Goal: Find specific page/section: Find specific page/section

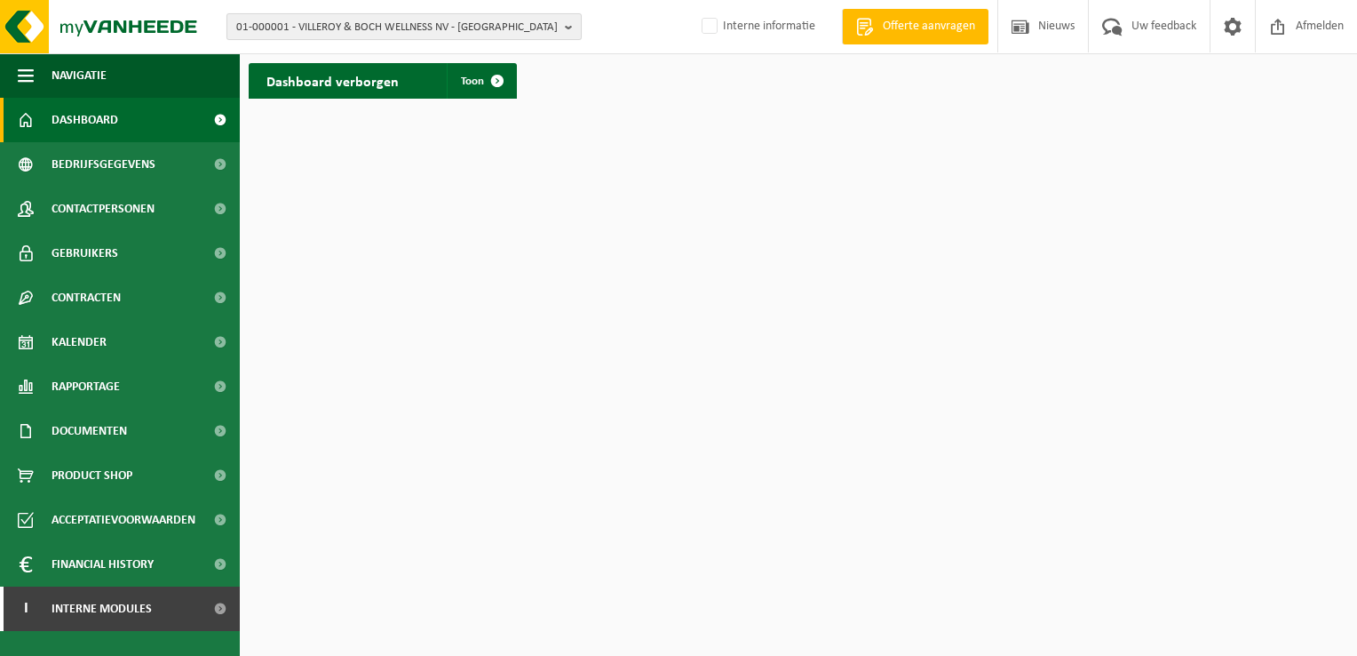
click at [528, 27] on span "01-000001 - VILLEROY & BOCH WELLNESS NV - [GEOGRAPHIC_DATA]" at bounding box center [397, 27] width 322 height 27
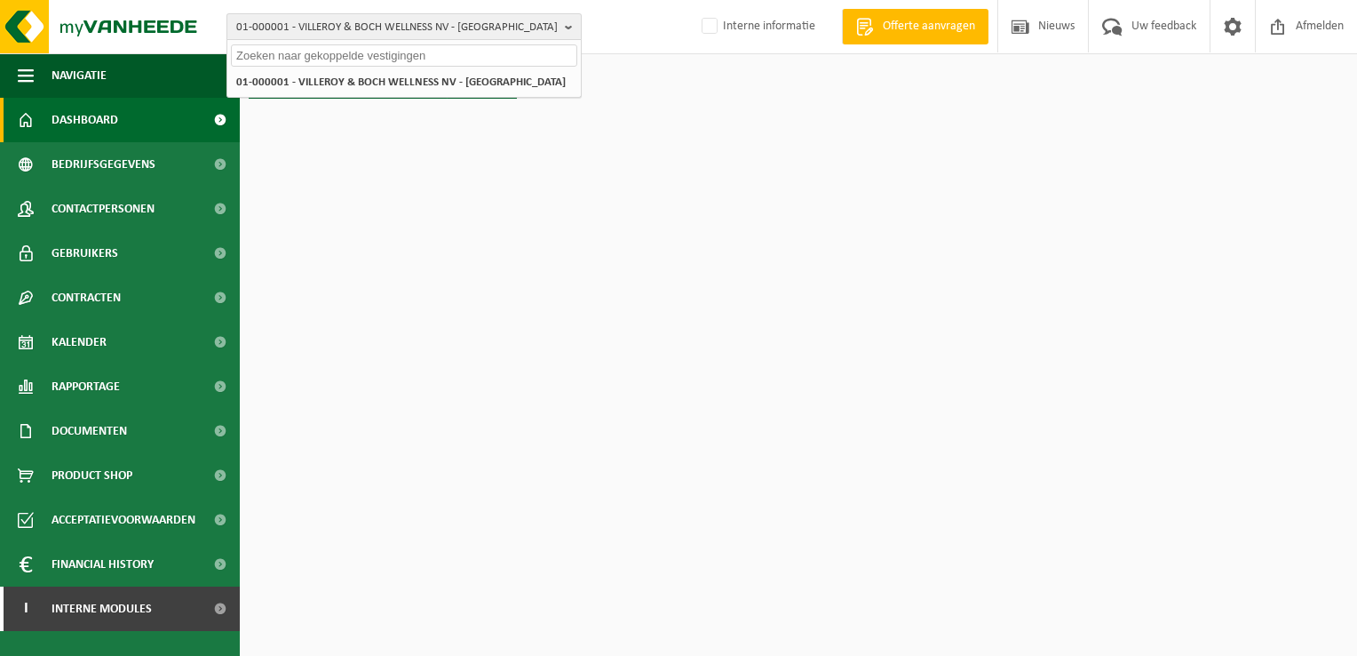
paste input "10-783976"
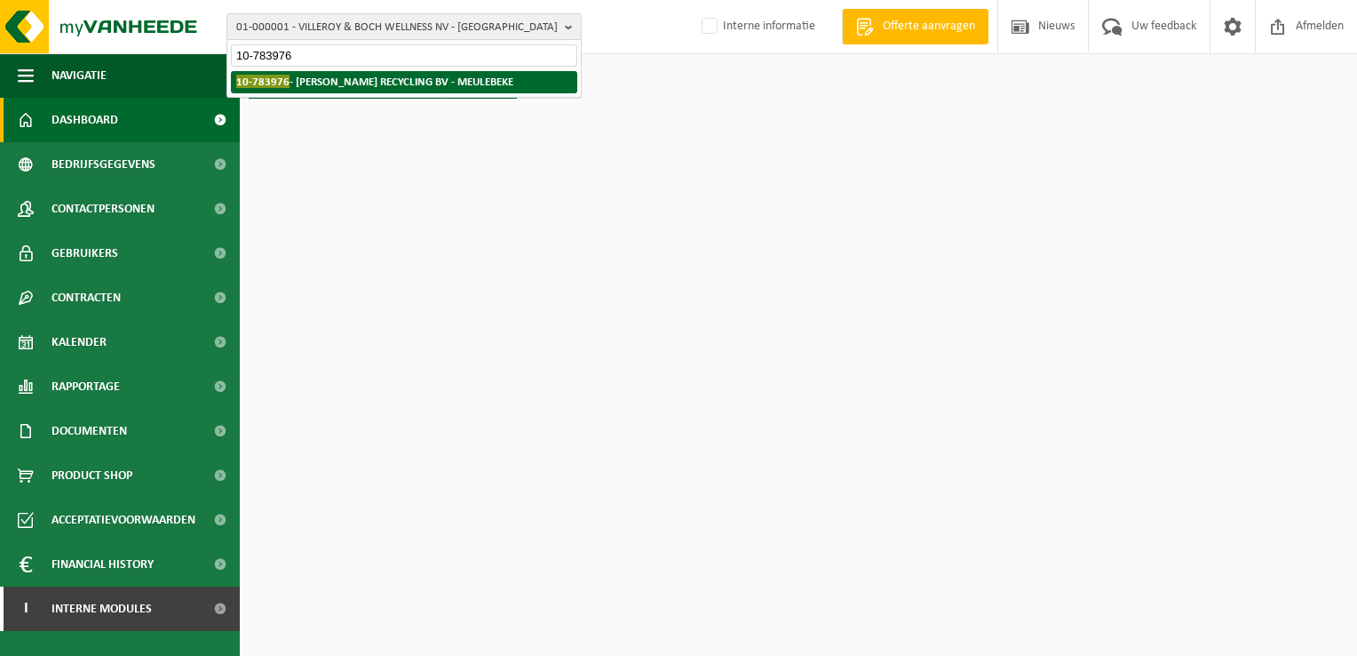
type input "10-783976"
click at [522, 74] on li "10-783976 - [PERSON_NAME] RECYCLING BV - MEULEBEKE" at bounding box center [404, 82] width 346 height 22
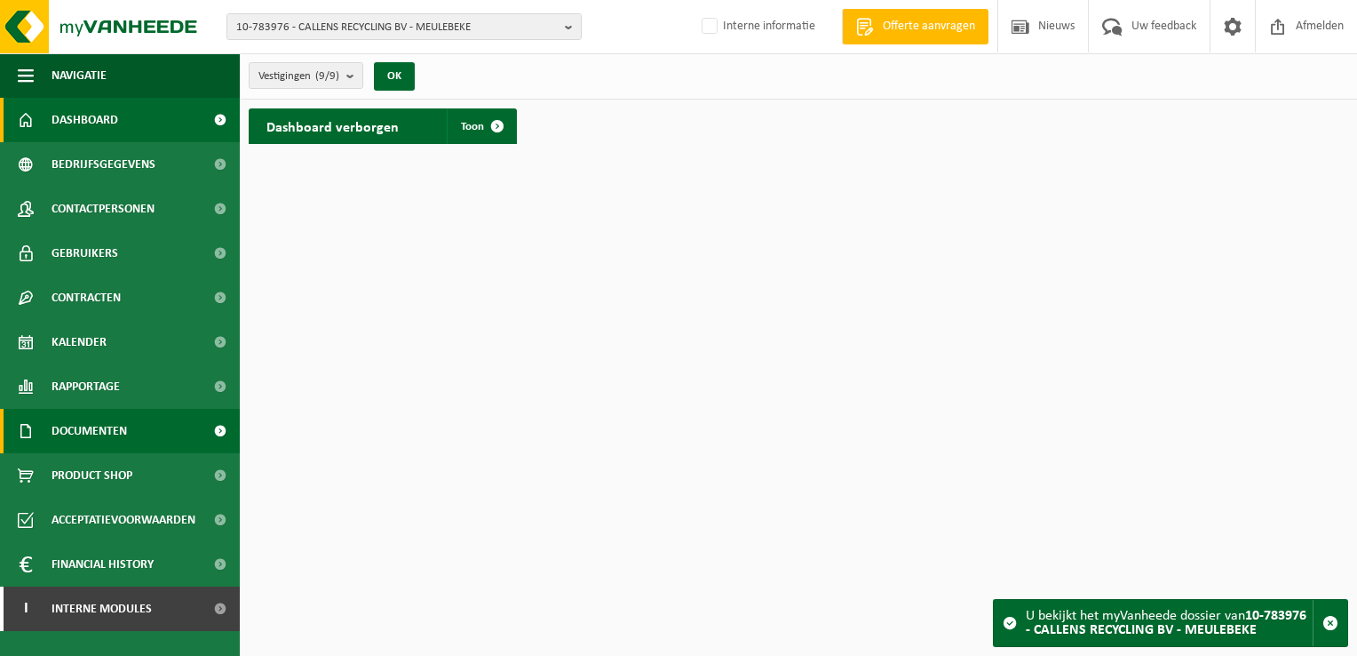
click at [148, 434] on link "Documenten" at bounding box center [120, 431] width 240 height 44
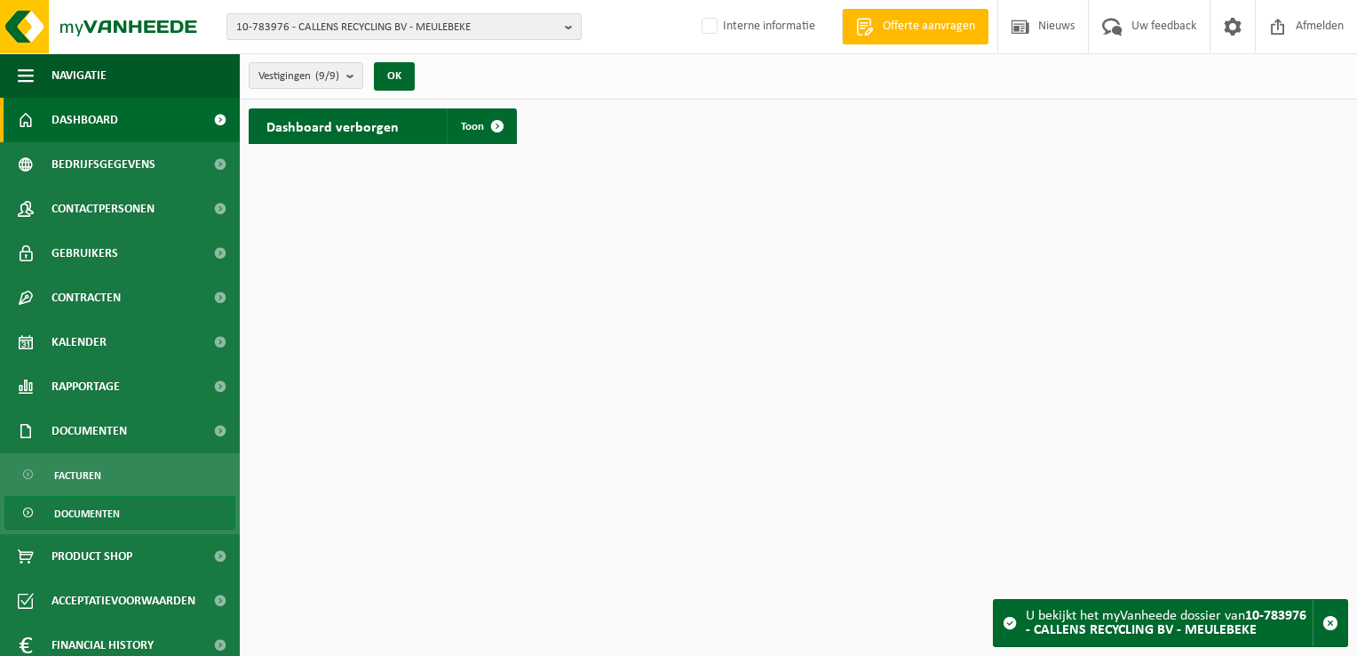
click at [107, 517] on span "Documenten" at bounding box center [87, 514] width 66 height 34
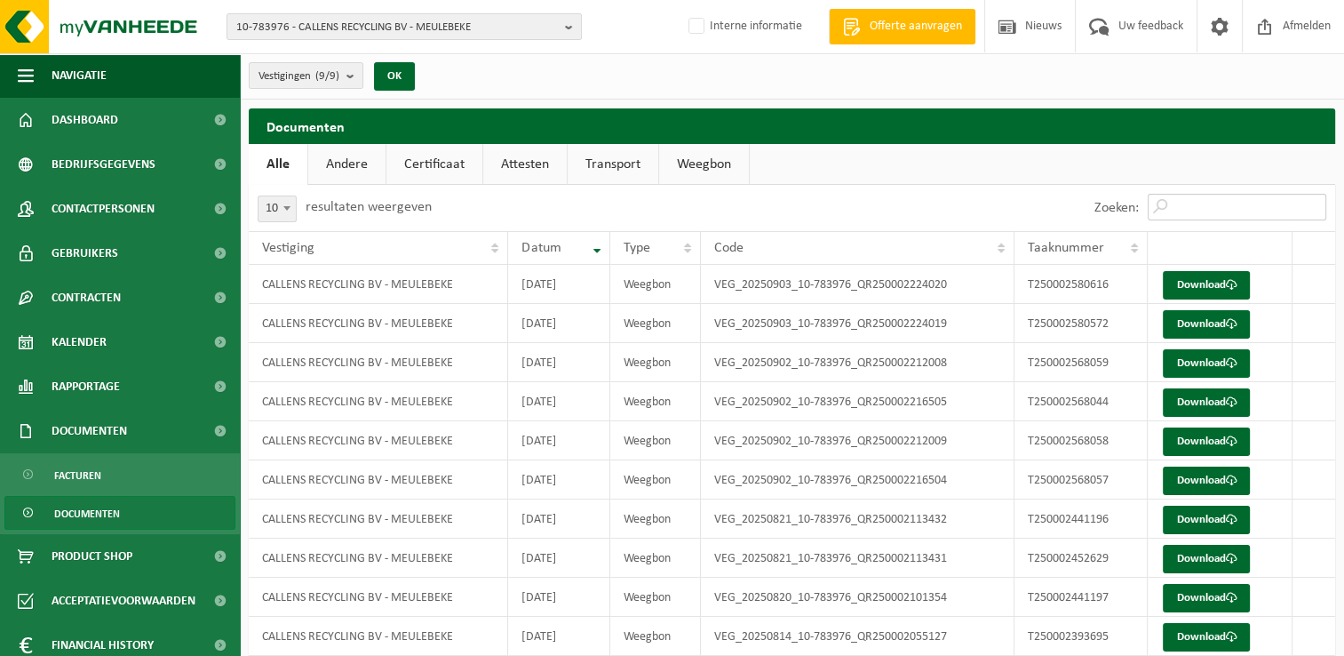
click at [1205, 203] on input "Zoeken:" at bounding box center [1237, 207] width 179 height 27
paste input "T250002368369"
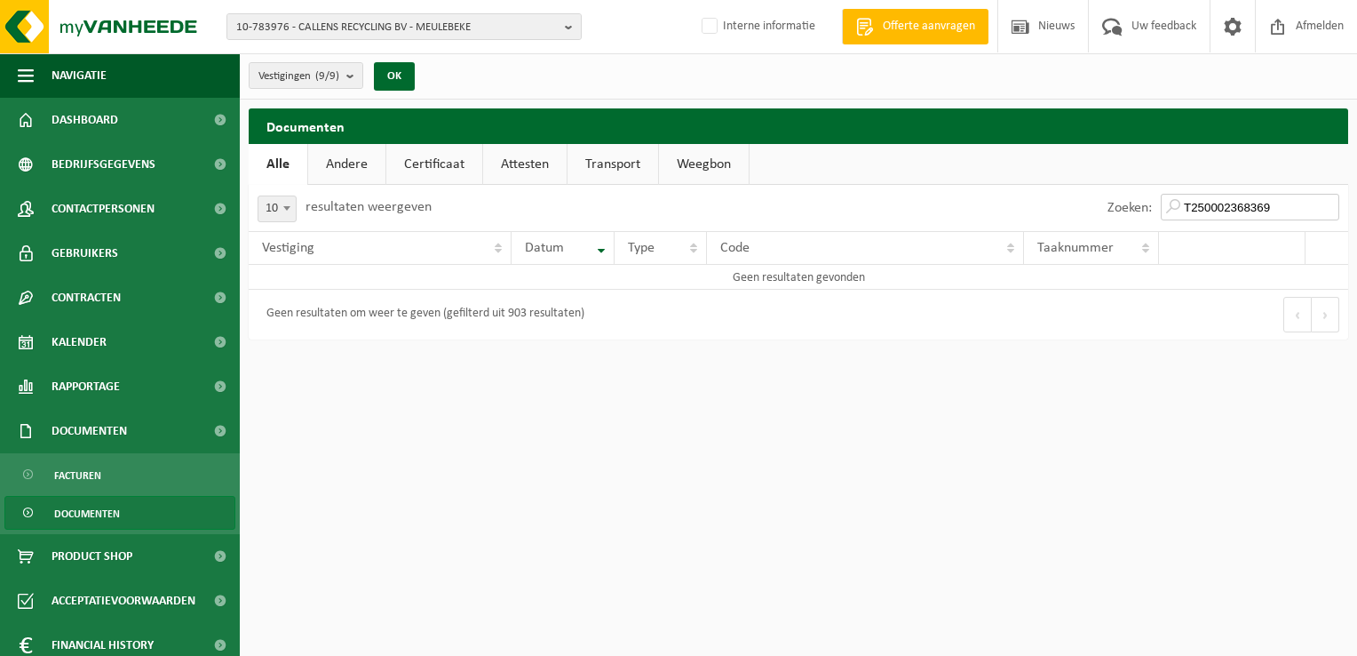
type input "T250002368369"
